Goal: Browse casually: Explore the website without a specific task or goal

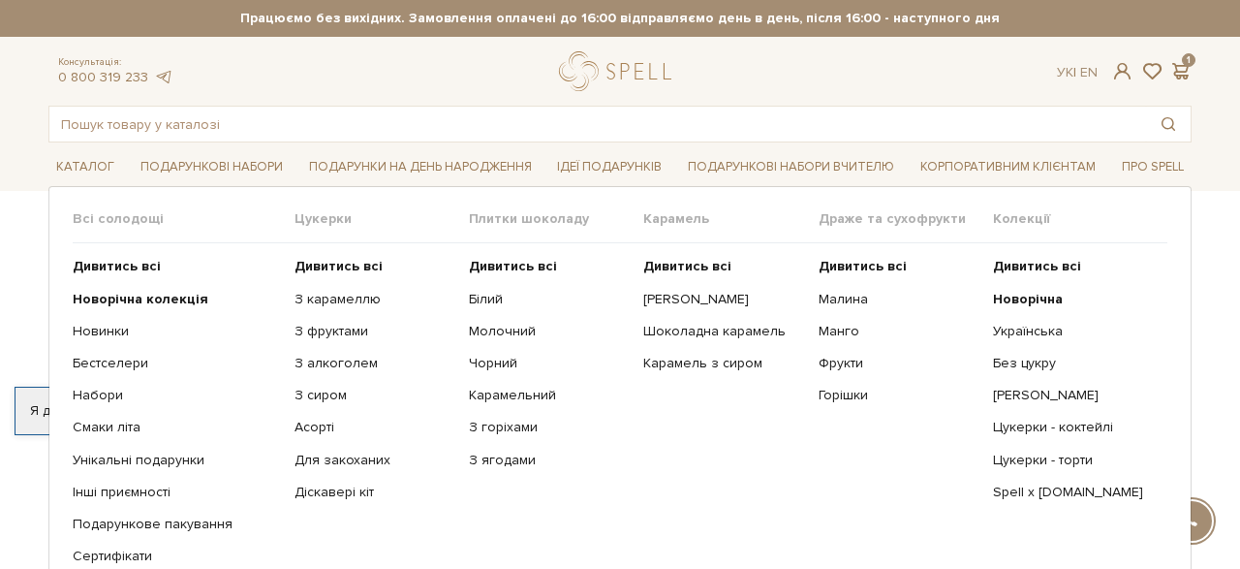
click at [1012, 449] on ul "Дивитись всі Новорічна Українська Без цукру Сирні цукерки" at bounding box center [1080, 443] width 174 height 400
click at [1010, 459] on link "Цукерки - торти" at bounding box center [1073, 459] width 160 height 17
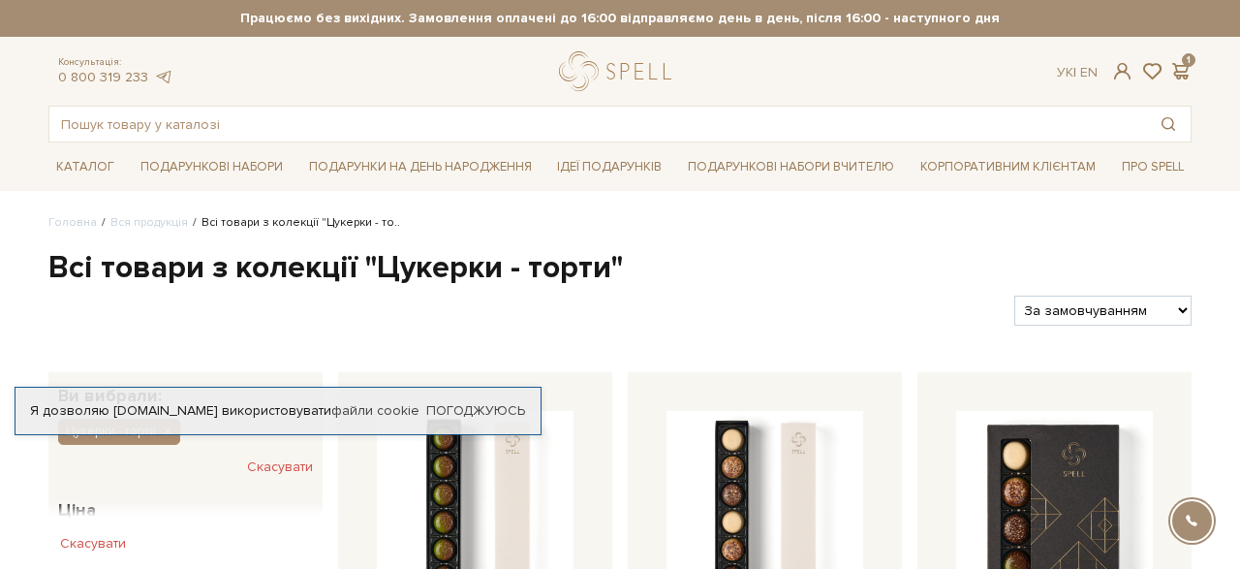
click at [766, 220] on ul "Головна Вся продукція Всі товари з колекції "Цукерки - то.." at bounding box center [619, 222] width 1143 height 17
